Goal: Information Seeking & Learning: Find specific fact

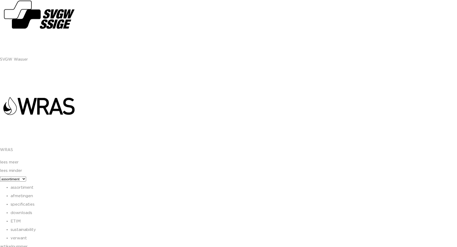
scroll to position [1272, 0]
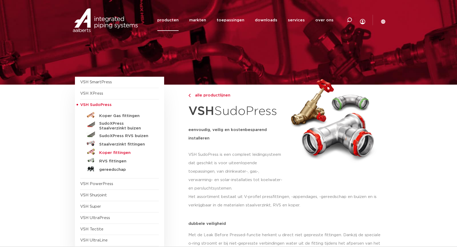
click at [109, 154] on h5 "Koper fittingen" at bounding box center [125, 153] width 52 height 5
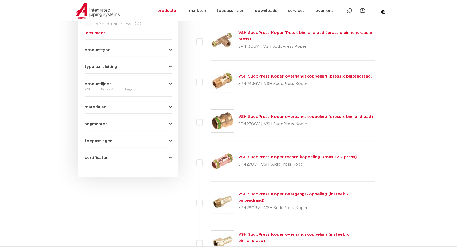
scroll to position [215, 0]
click at [272, 156] on link "VSH SudoPress Koper rechte koppeling Brons (2 x press)" at bounding box center [297, 157] width 119 height 4
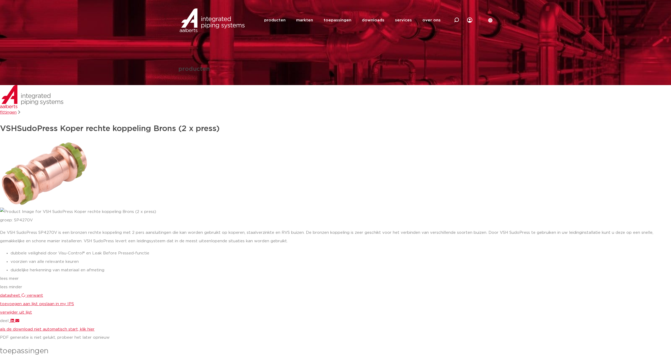
drag, startPoint x: 84, startPoint y: 130, endPoint x: 34, endPoint y: 139, distance: 50.6
click at [84, 130] on h1 "VSH SudoPress Koper rechte koppeling Brons (2 x press)" at bounding box center [335, 128] width 671 height 13
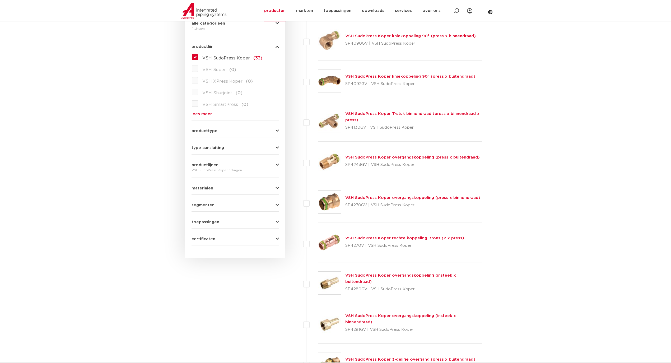
scroll to position [145, 0]
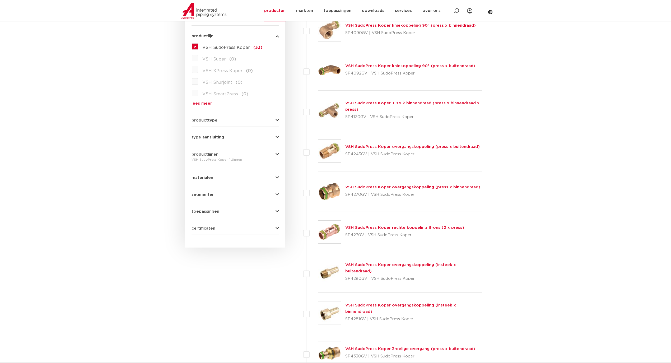
click at [382, 227] on link "VSH SudoPress Koper rechte koppeling Brons (2 x press)" at bounding box center [404, 227] width 119 height 4
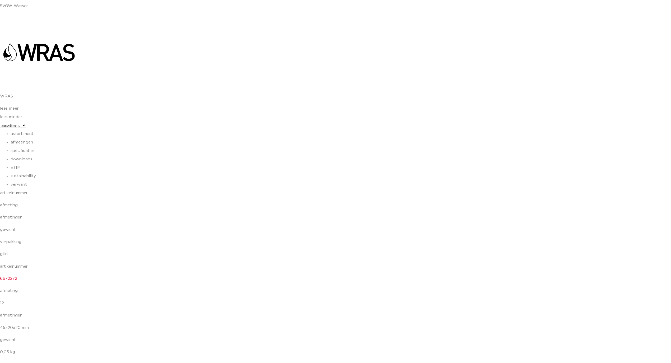
scroll to position [1162, 0]
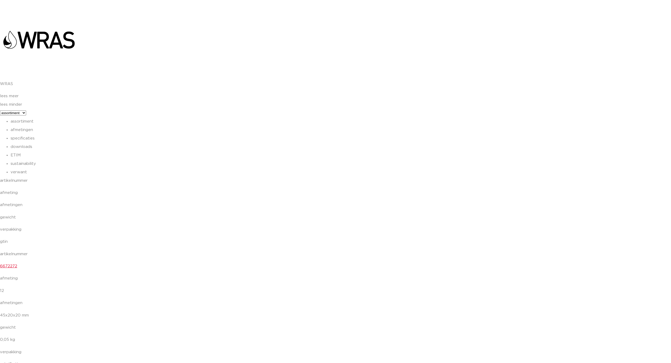
click at [22, 121] on li "assortiment" at bounding box center [341, 121] width 660 height 8
click at [24, 113] on select "assortiment afmetingen specificaties downloads ETIM sustainability verwant" at bounding box center [13, 112] width 26 height 5
select select "dimensions"
click at [0, 110] on select "assortiment afmetingen specificaties downloads ETIM sustainability verwant" at bounding box center [13, 112] width 26 height 5
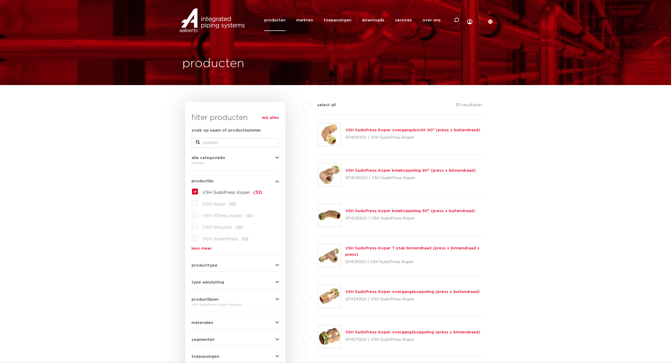
click at [268, 14] on div "Zoeken producten markten toepassingen downloads alle downloads certificaten cad…" at bounding box center [369, 20] width 245 height 40
click at [216, 143] on input "zoek op naam of productnummer" at bounding box center [234, 143] width 87 height 10
click at [220, 143] on input "zoek op naam of productnummer" at bounding box center [234, 143] width 87 height 10
type input "6671104"
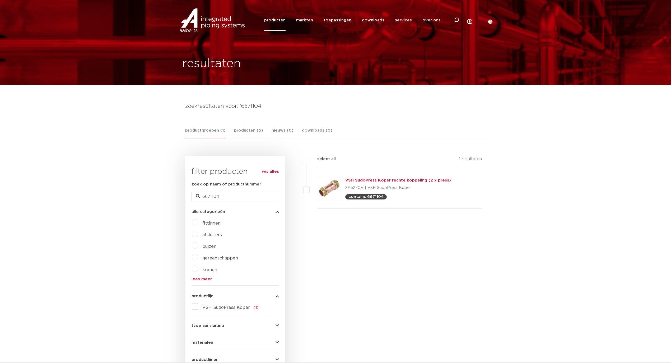
click at [349, 179] on link "VSH SudoPress Koper rechte koppeling (2 x press)" at bounding box center [398, 180] width 106 height 4
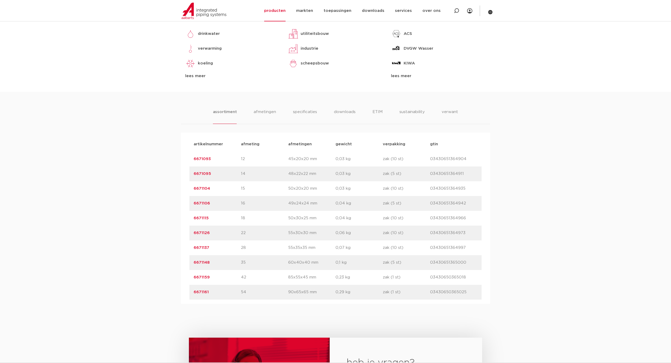
scroll to position [317, 0]
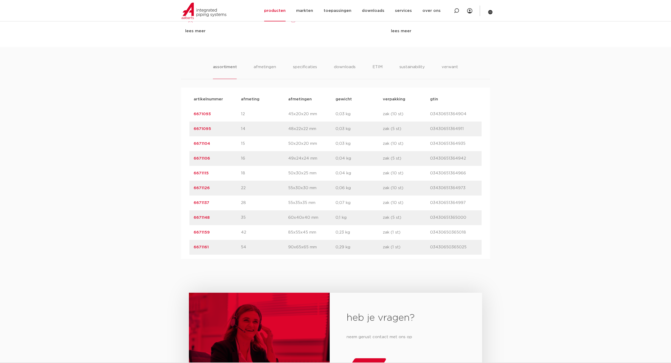
click at [202, 143] on link "6671104" at bounding box center [202, 144] width 16 height 4
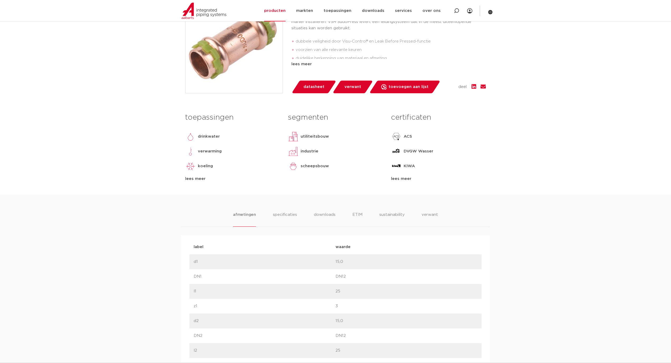
scroll to position [176, 0]
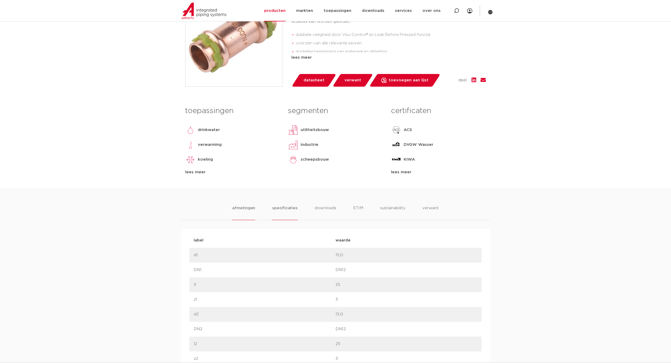
click at [288, 207] on li "specificaties" at bounding box center [284, 212] width 25 height 15
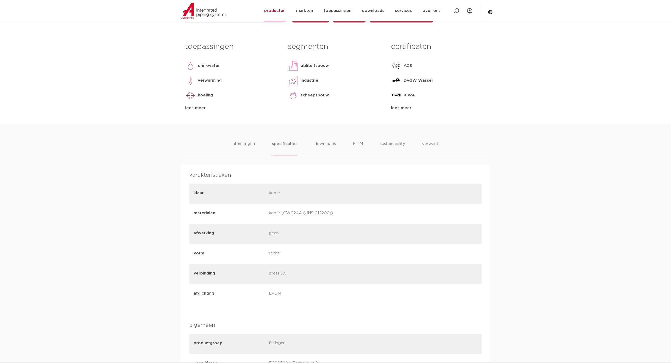
scroll to position [246, 0]
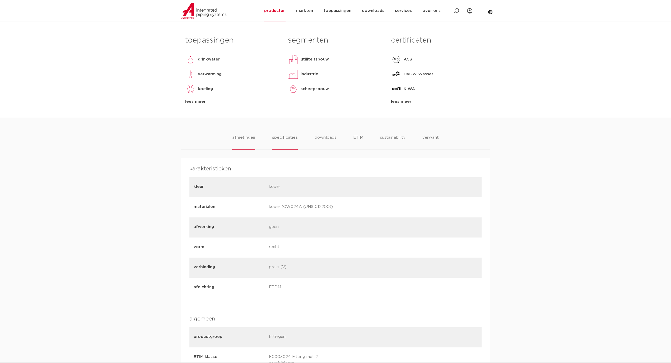
click at [240, 136] on li "afmetingen" at bounding box center [243, 141] width 23 height 15
